Goal: Transaction & Acquisition: Book appointment/travel/reservation

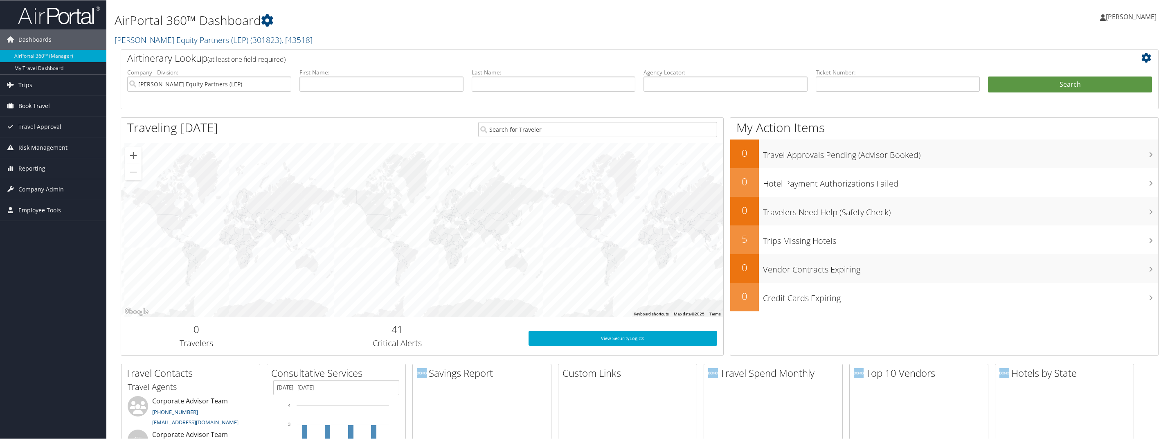
click at [25, 103] on span "Book Travel" at bounding box center [34, 105] width 32 height 20
click at [45, 151] on link "Book/Manage Online Trips" at bounding box center [53, 146] width 106 height 12
